Goal: Information Seeking & Learning: Find specific fact

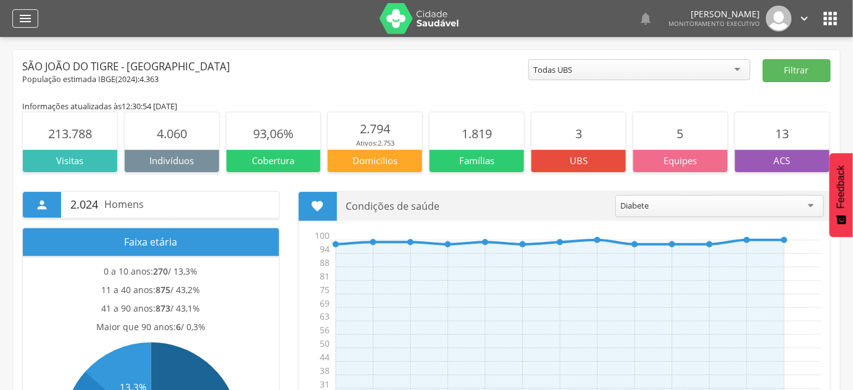
click at [31, 15] on icon "" at bounding box center [25, 18] width 15 height 15
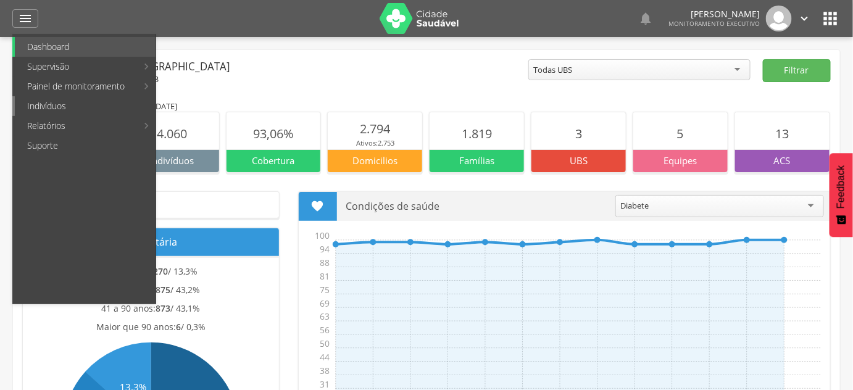
click at [46, 107] on link "Indivíduos" at bounding box center [85, 106] width 141 height 20
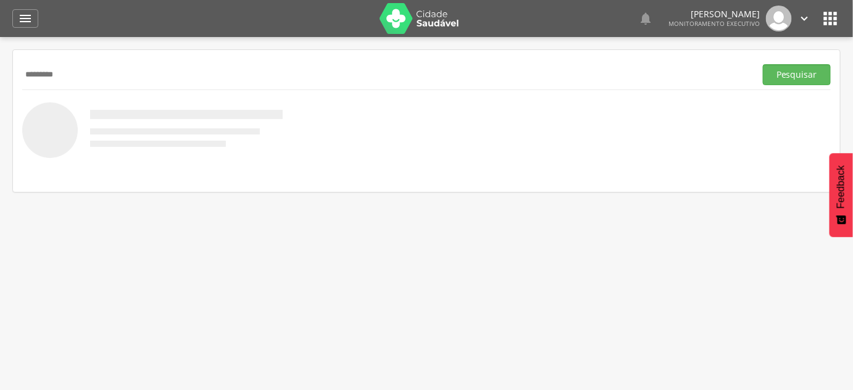
type input "*********"
click at [763, 64] on button "Pesquisar" at bounding box center [797, 74] width 68 height 21
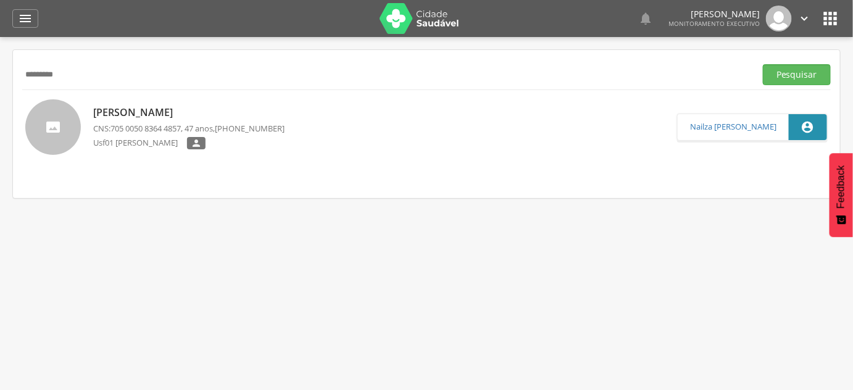
click at [193, 110] on p "[PERSON_NAME]" at bounding box center [188, 113] width 191 height 14
type input "**********"
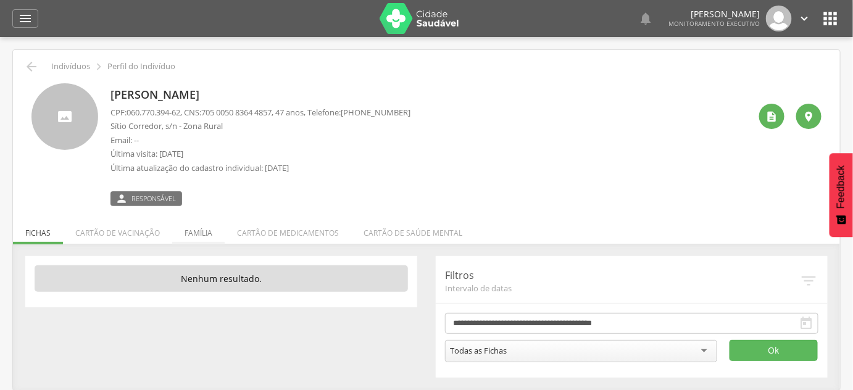
click at [204, 231] on li "Família" at bounding box center [198, 229] width 52 height 29
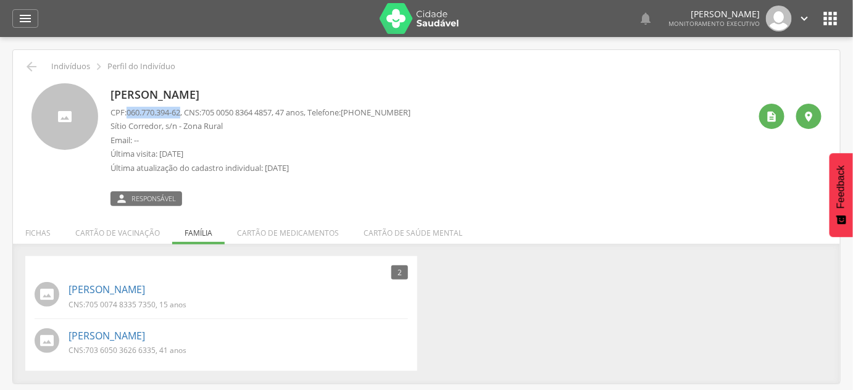
drag, startPoint x: 129, startPoint y: 113, endPoint x: 186, endPoint y: 115, distance: 56.8
click at [186, 115] on p "CPF: 060.770.394-62 , CNS: [PHONE_NUMBER] , 47 anos, Telefone: [PHONE_NUMBER]" at bounding box center [260, 113] width 300 height 12
copy span "060.770.394-62"
click at [276, 94] on p "[PERSON_NAME]" at bounding box center [260, 95] width 300 height 16
click at [276, 93] on p "[PERSON_NAME]" at bounding box center [260, 95] width 300 height 16
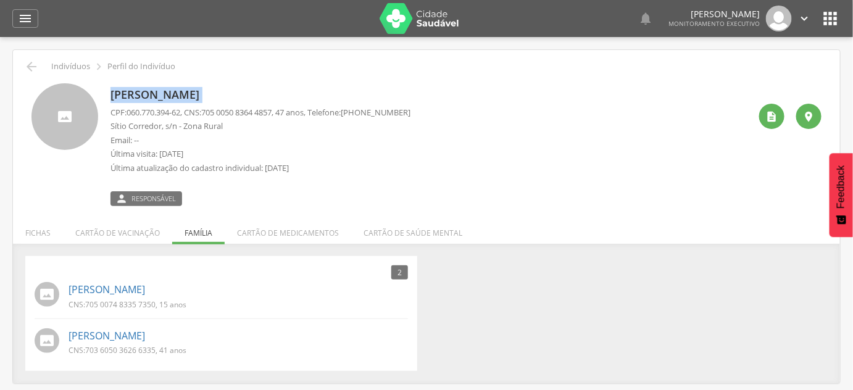
click at [276, 93] on p "[PERSON_NAME]" at bounding box center [260, 95] width 300 height 16
copy div "[PERSON_NAME]"
drag, startPoint x: 210, startPoint y: 111, endPoint x: 284, endPoint y: 114, distance: 74.1
click at [271, 114] on span "705 0050 8364 4857" at bounding box center [236, 112] width 70 height 11
copy span "705 0050 8364 4857"
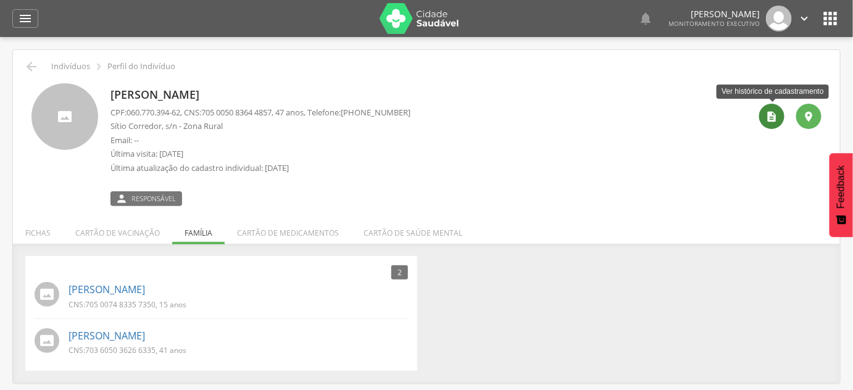
click at [781, 123] on div "" at bounding box center [771, 116] width 25 height 25
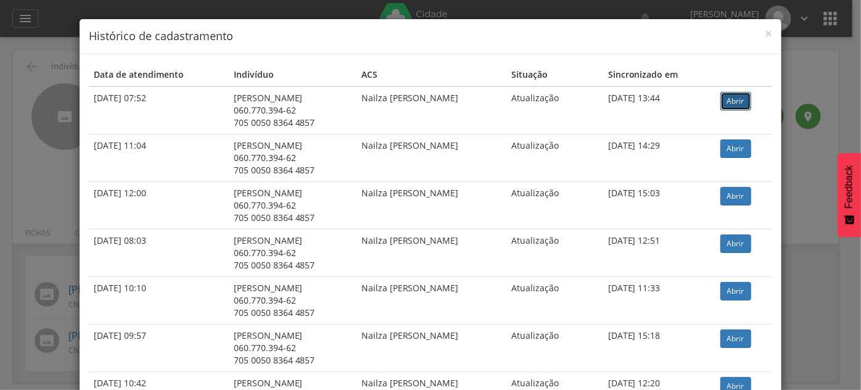
click at [747, 93] on link "Abrir" at bounding box center [736, 101] width 31 height 19
click at [70, 85] on div "× Histórico de cadastramento Data de atendimento Indivíduo ACS Situação Sincron…" at bounding box center [430, 195] width 861 height 390
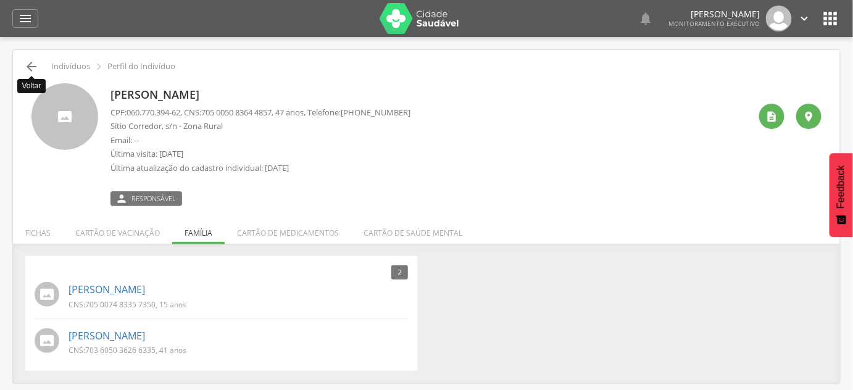
click at [30, 66] on icon "" at bounding box center [31, 66] width 15 height 15
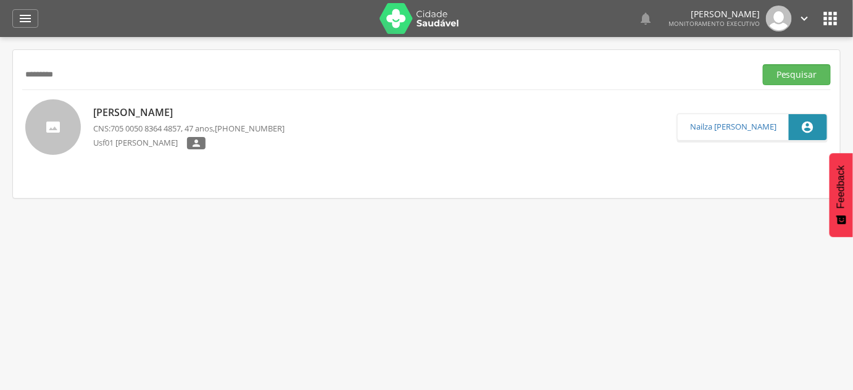
click at [58, 88] on div "********* Pesquisar" at bounding box center [426, 74] width 808 height 30
click at [58, 70] on input "*********" at bounding box center [386, 74] width 728 height 21
type input "**********"
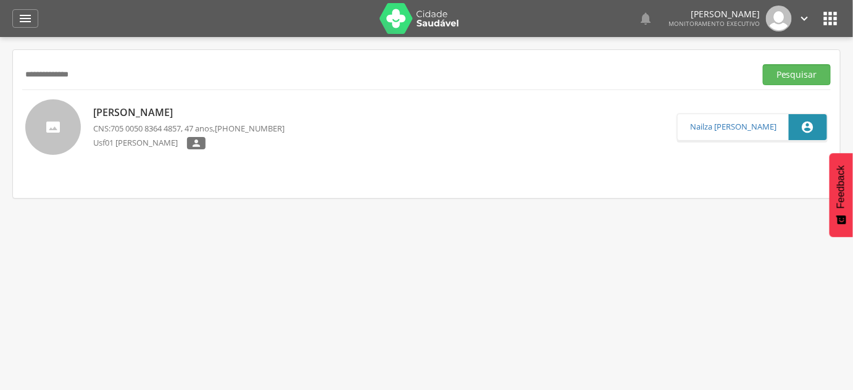
click at [763, 64] on button "Pesquisar" at bounding box center [797, 74] width 68 height 21
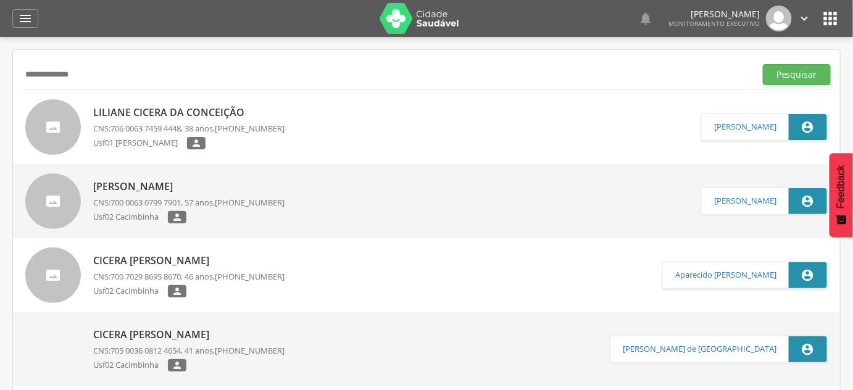
click at [207, 116] on p "Liliane Cicera da Conceição" at bounding box center [188, 113] width 191 height 14
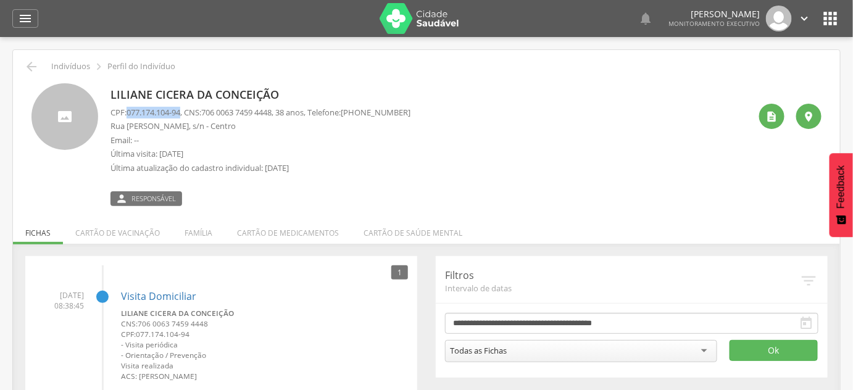
drag, startPoint x: 126, startPoint y: 115, endPoint x: 185, endPoint y: 115, distance: 58.6
click at [185, 115] on p "CPF: 077.174.104-94 , CNS: [PHONE_NUMBER] , 38 anos, Telefone: [PHONE_NUMBER]" at bounding box center [260, 113] width 300 height 12
drag, startPoint x: 210, startPoint y: 111, endPoint x: 283, endPoint y: 114, distance: 72.2
click at [271, 114] on span "706 0063 7459 4448" at bounding box center [236, 112] width 70 height 11
copy span "706 0063 7459 4448"
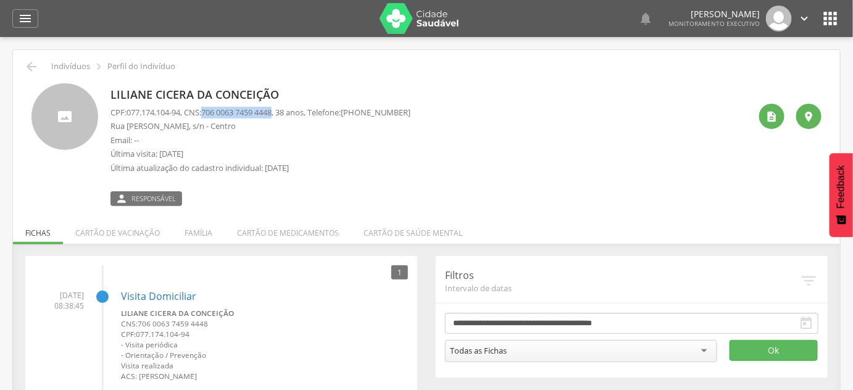
click at [193, 96] on p "Liliane Cicera da Conceição" at bounding box center [260, 95] width 300 height 16
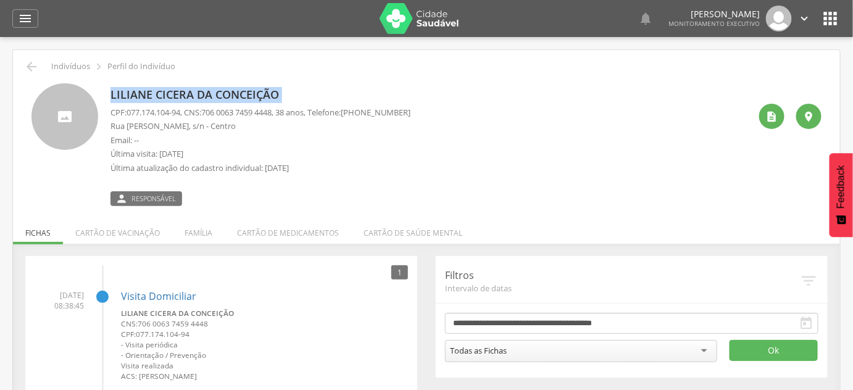
click at [193, 96] on p "Liliane Cicera da Conceição" at bounding box center [260, 95] width 300 height 16
copy div "Liliane Cicera da Conceição"
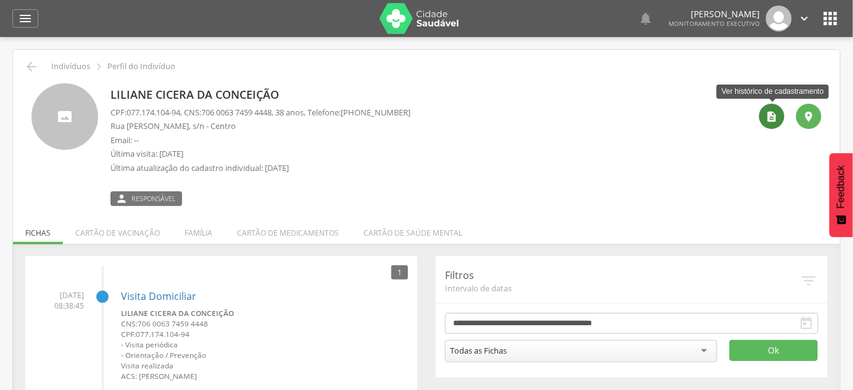
click at [775, 120] on icon "" at bounding box center [772, 116] width 12 height 12
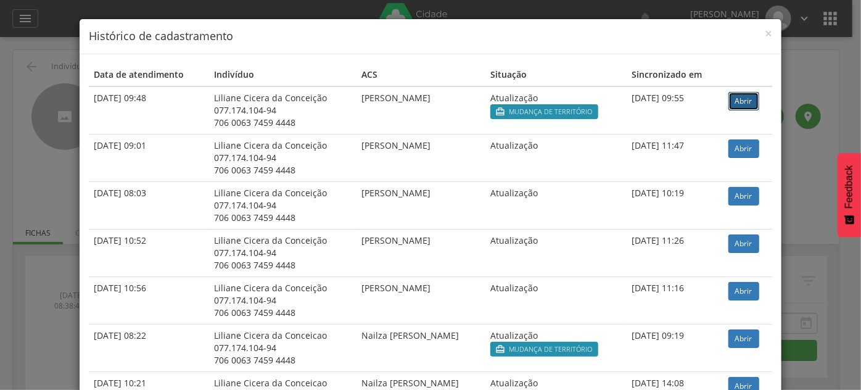
click at [737, 92] on link "Abrir" at bounding box center [744, 101] width 31 height 19
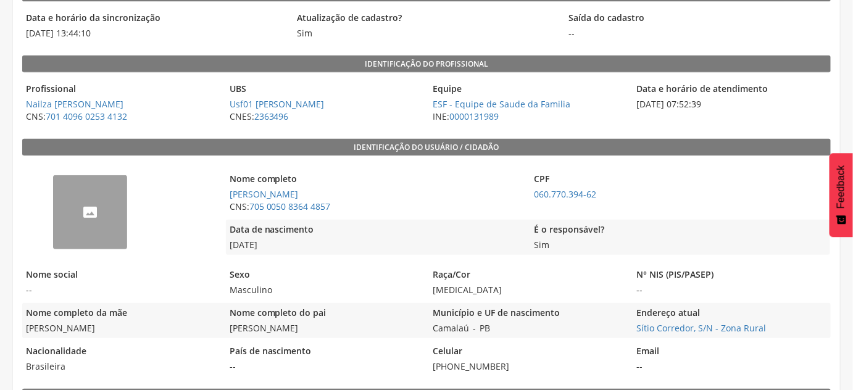
scroll to position [168, 0]
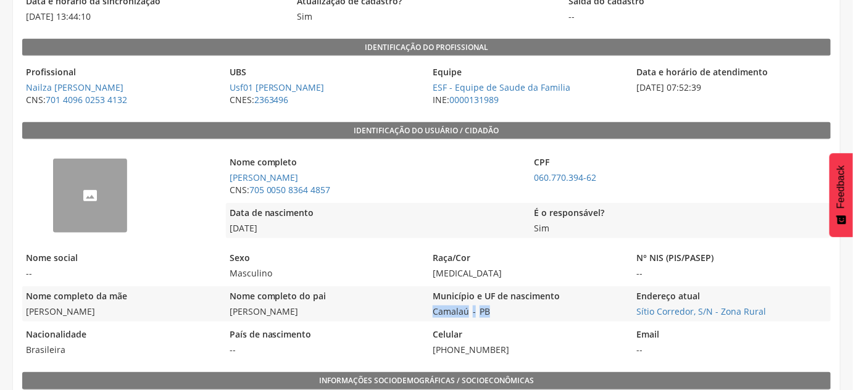
drag, startPoint x: 474, startPoint y: 317, endPoint x: 428, endPoint y: 315, distance: 46.3
click at [428, 315] on div "Nome completo da mãe Eliza Feitosa de Melo Nome completo do pai Severino Bezerr…" at bounding box center [426, 303] width 808 height 35
copy div "Camalaú - PB"
click at [621, 312] on div "Município e UF de nascimento Camalaú - PB" at bounding box center [527, 303] width 197 height 35
click at [628, 312] on div "Nome completo da mãe Eliza Feitosa de Melo Nome completo do pai Severino Bezerr…" at bounding box center [426, 303] width 808 height 35
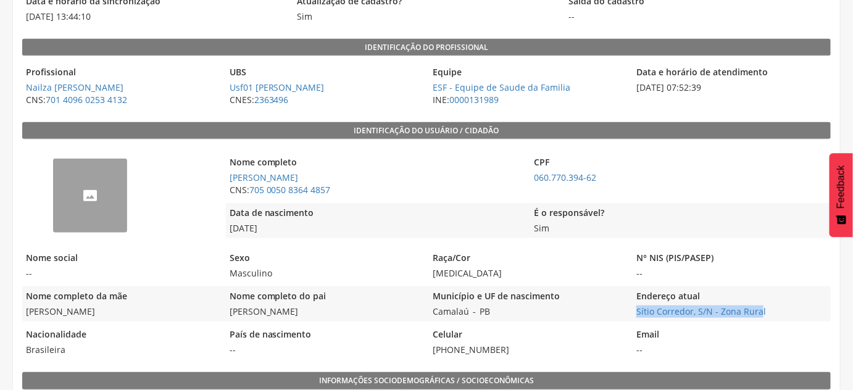
drag, startPoint x: 636, startPoint y: 309, endPoint x: 761, endPoint y: 318, distance: 125.0
click at [761, 318] on div "Endereço atual Sítio Corredor, S/N - Zona Rural" at bounding box center [730, 303] width 197 height 35
copy link "Sítio Corredor, S/N - Zona Rura"
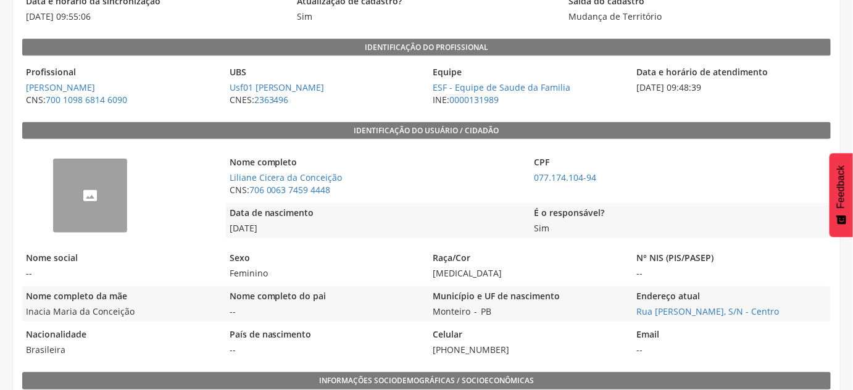
scroll to position [224, 0]
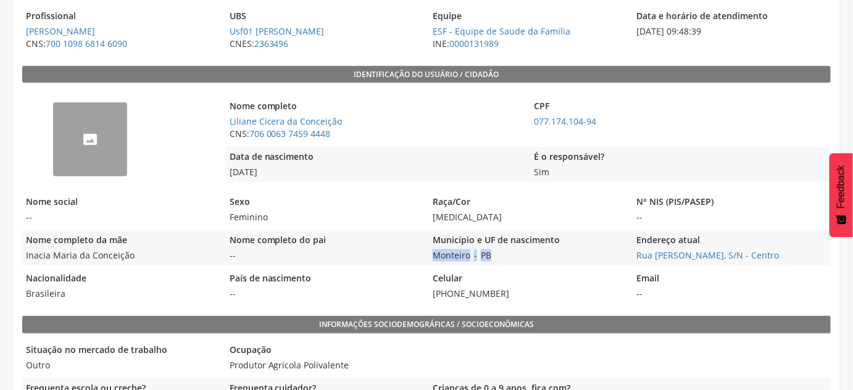
drag, startPoint x: 494, startPoint y: 254, endPoint x: 433, endPoint y: 253, distance: 61.1
click at [433, 253] on div "Município e UF de nascimento Monteiro - PB" at bounding box center [527, 247] width 197 height 35
copy div "Monteiro - PB"
click at [621, 259] on div "Município e UF de nascimento Monteiro - PB" at bounding box center [527, 247] width 197 height 35
drag, startPoint x: 641, startPoint y: 252, endPoint x: 816, endPoint y: 263, distance: 174.9
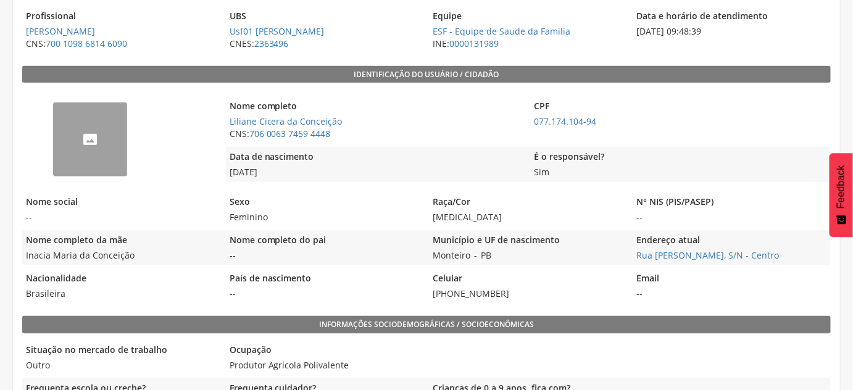
click at [816, 263] on div "Endereço atual Rua Sebastião Barbosa Junior, S/N - Centro" at bounding box center [730, 247] width 197 height 35
copy link "Rua Sebastião Barbosa Junior, S/N - Centro"
